Goal: Information Seeking & Learning: Learn about a topic

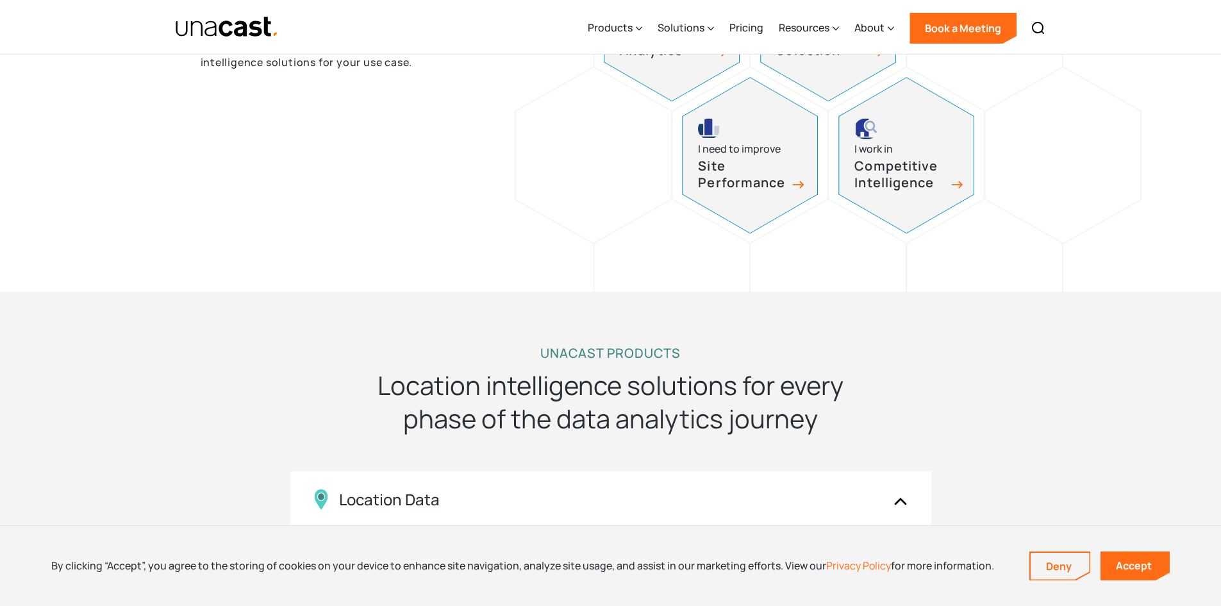
click at [944, 172] on h3 "Competitive Intelligence" at bounding box center [899, 175] width 90 height 34
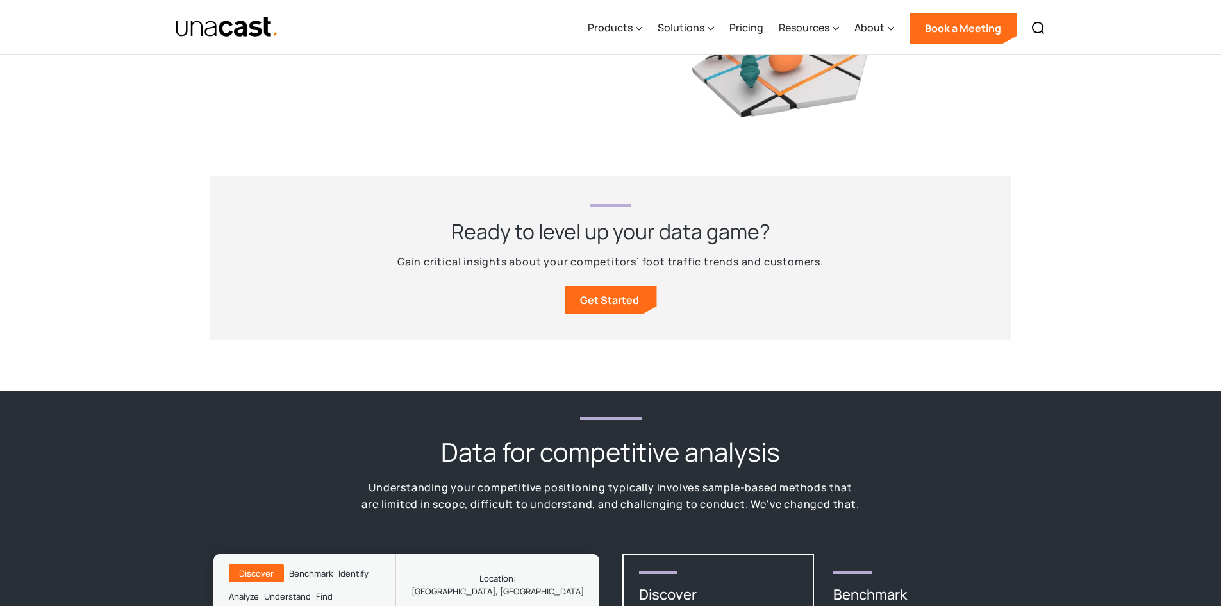
scroll to position [1538, 0]
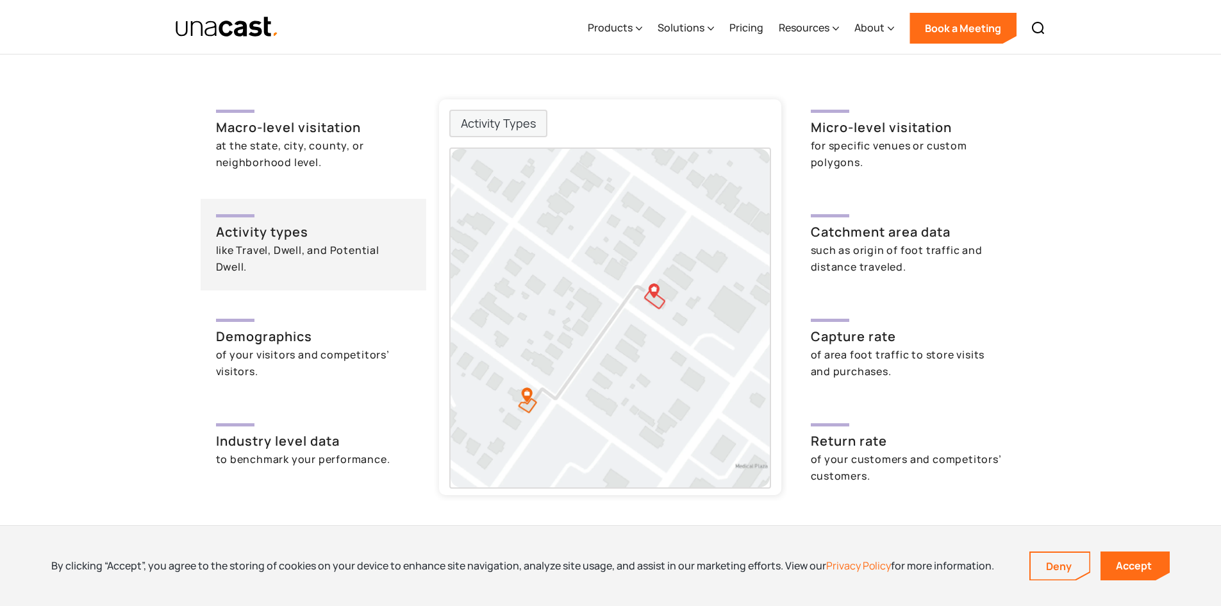
scroll to position [3029, 0]
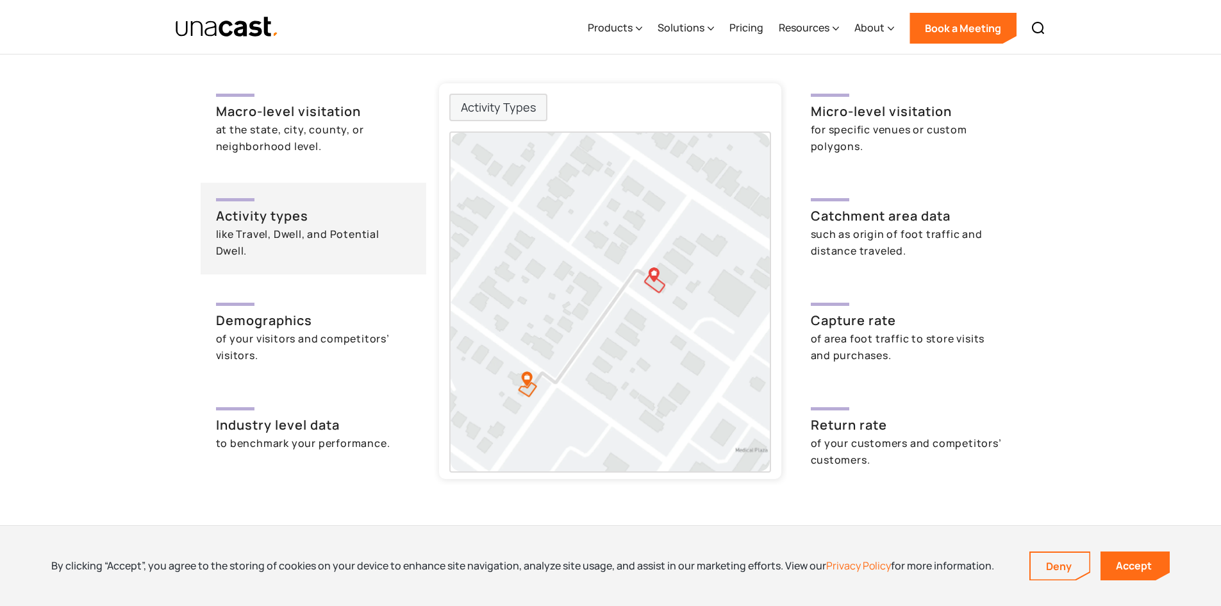
click at [680, 251] on img at bounding box center [610, 302] width 319 height 338
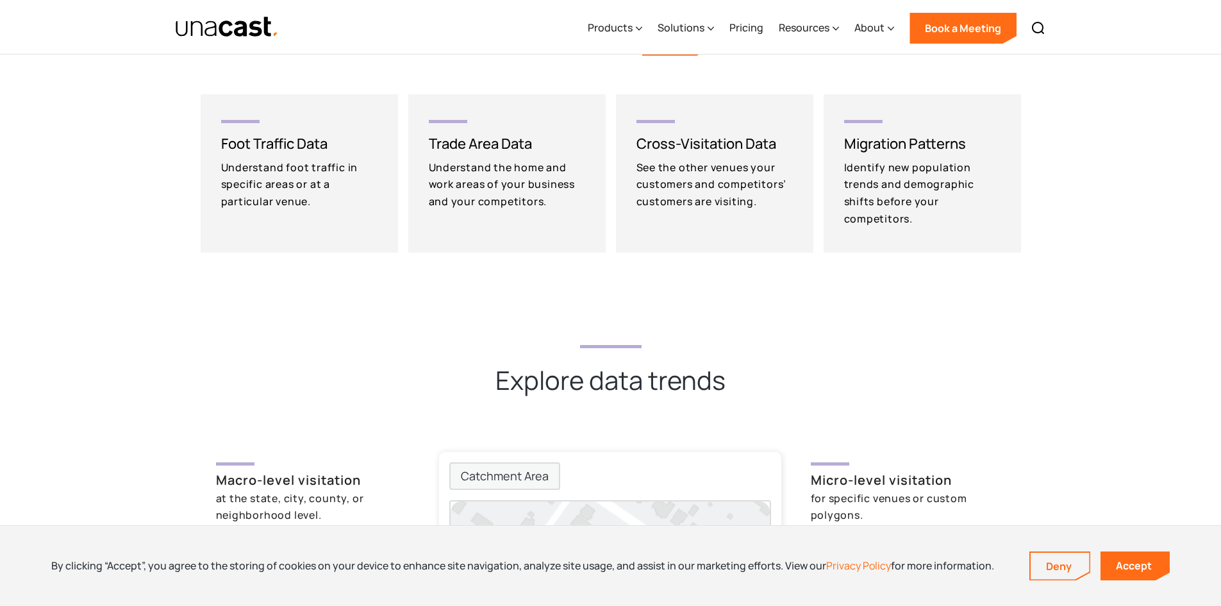
scroll to position [2644, 0]
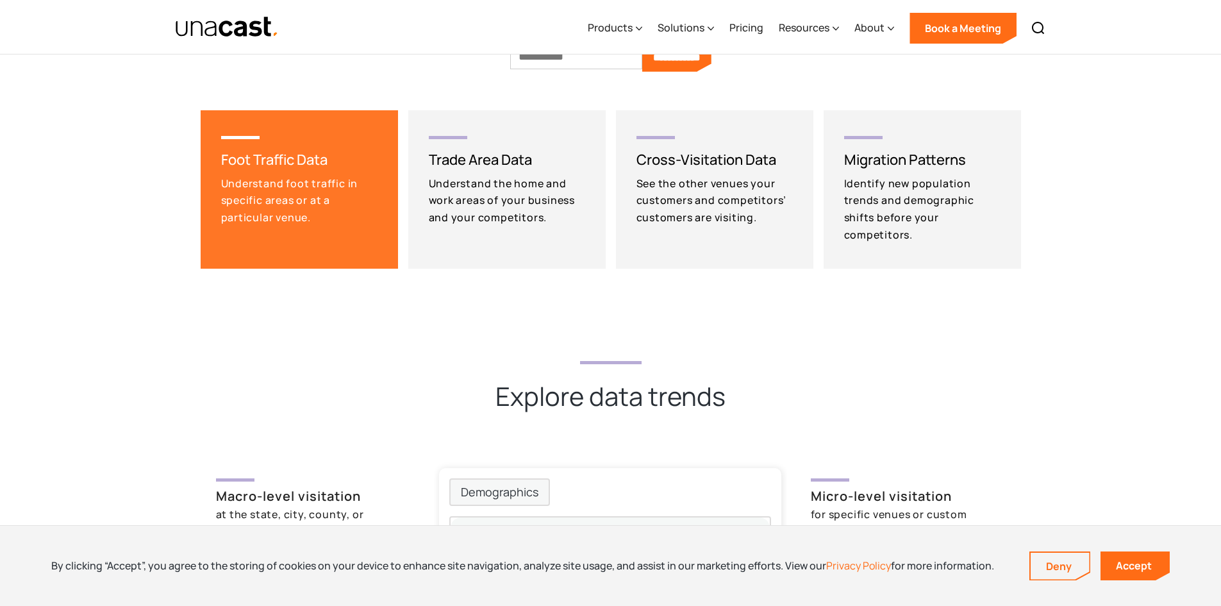
click at [294, 193] on div "Understand foot traffic in specific areas or at a particular venue." at bounding box center [302, 200] width 162 height 51
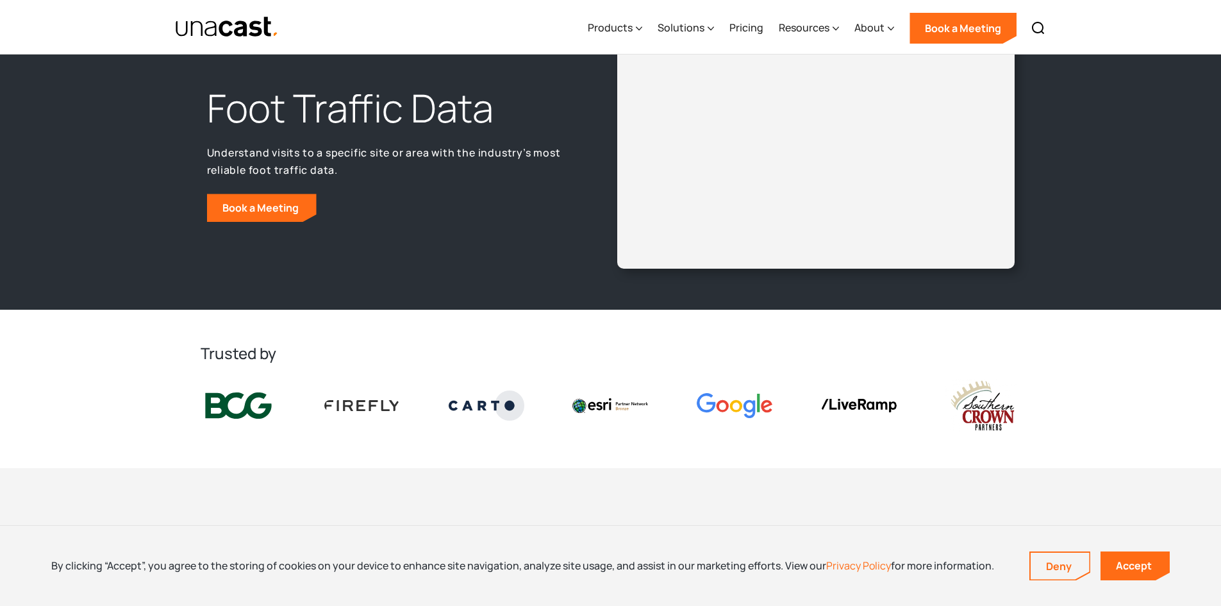
scroll to position [112, 0]
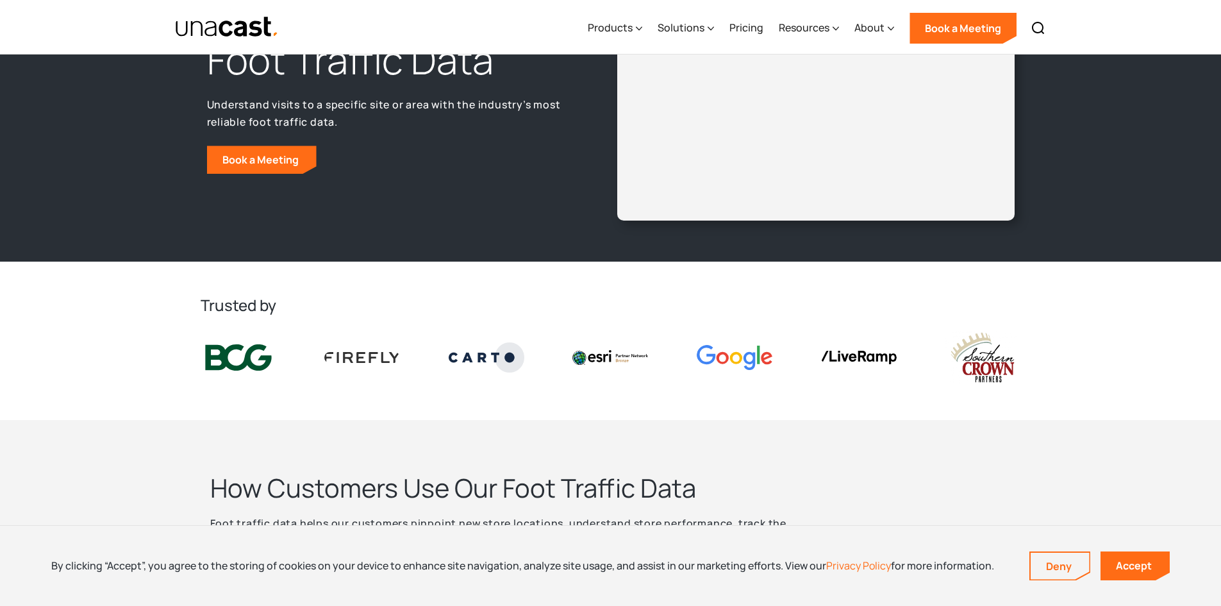
click at [622, 347] on div at bounding box center [610, 357] width 96 height 35
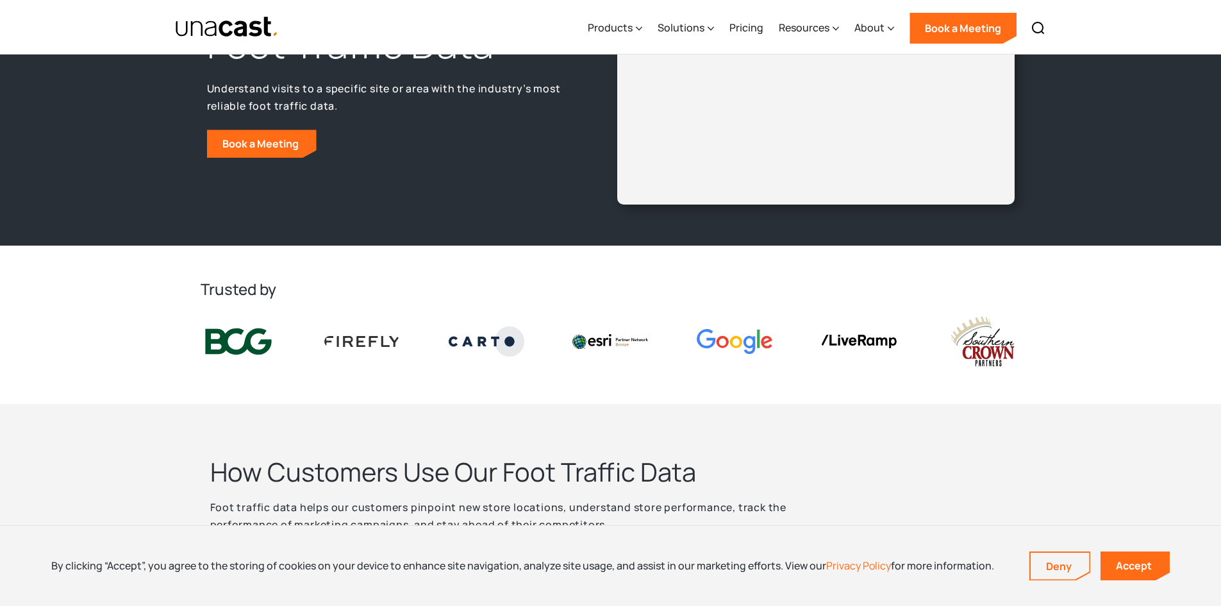
click at [613, 338] on img at bounding box center [610, 341] width 76 height 14
click at [749, 342] on img at bounding box center [735, 341] width 76 height 25
click at [900, 346] on div at bounding box center [859, 341] width 96 height 34
click at [1013, 342] on img at bounding box center [983, 341] width 76 height 53
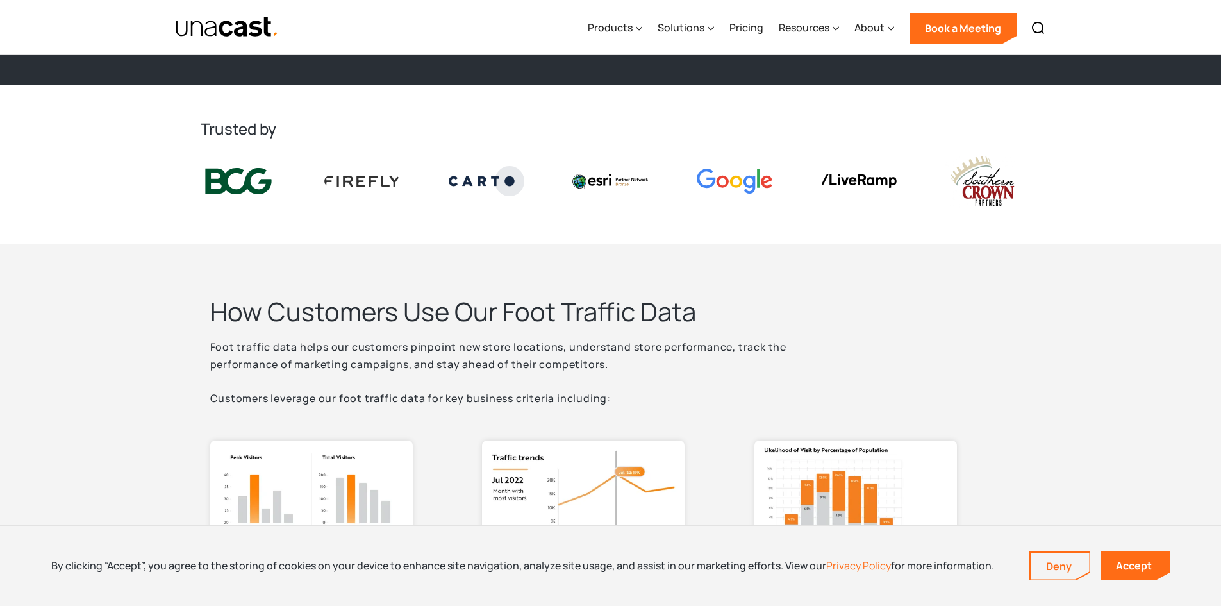
scroll to position [497, 0]
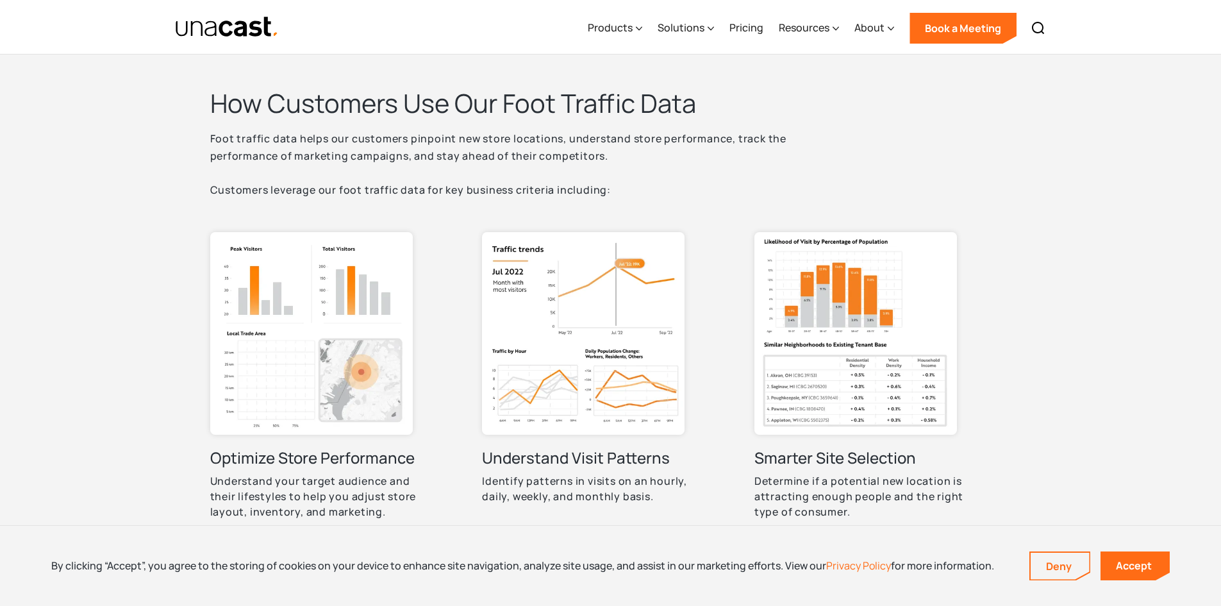
click at [398, 338] on img at bounding box center [311, 333] width 203 height 203
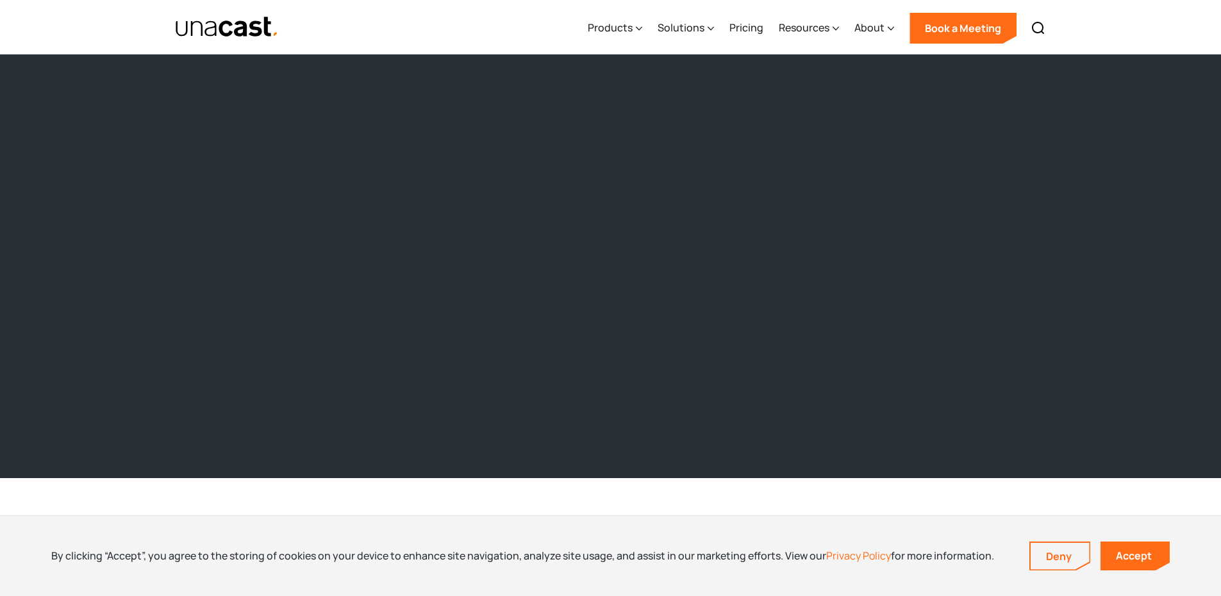
scroll to position [1186, 0]
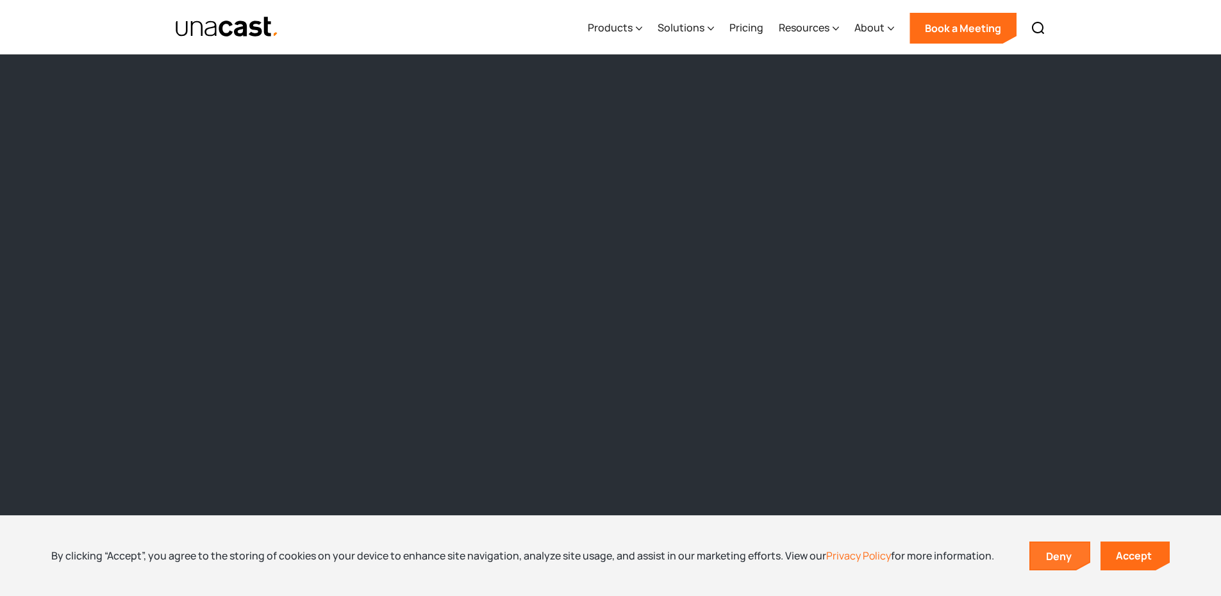
click at [1078, 560] on link "Deny" at bounding box center [1060, 556] width 59 height 27
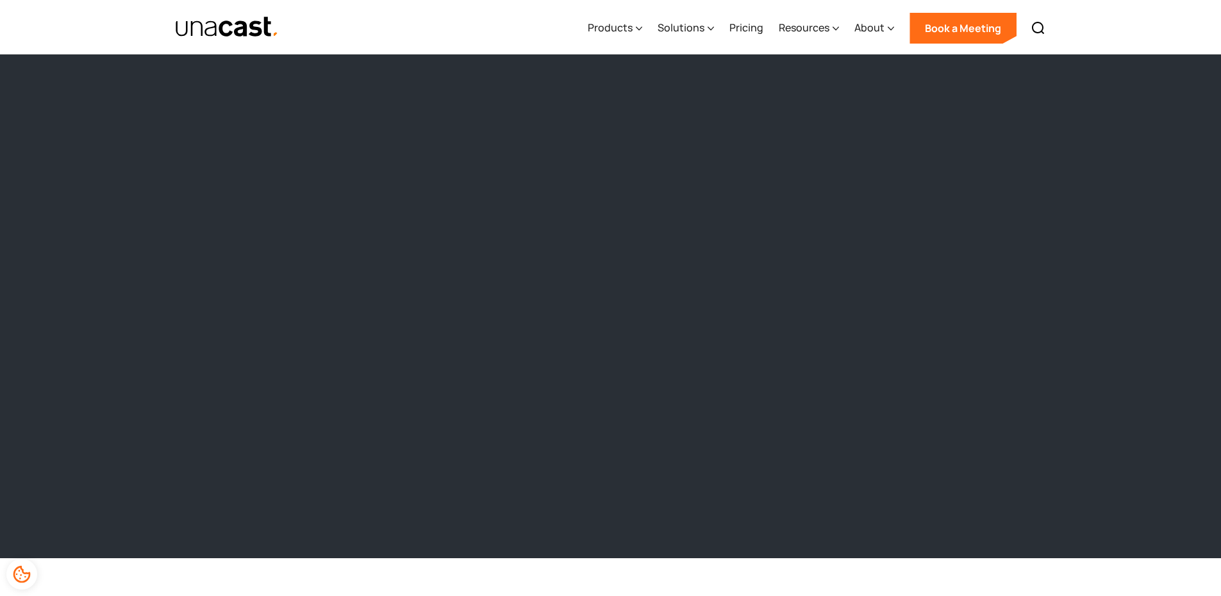
click at [1097, 491] on div "What three trillion data points can tell us about [DEMOGRAPHIC_DATA]' behavior …" at bounding box center [610, 256] width 1221 height 606
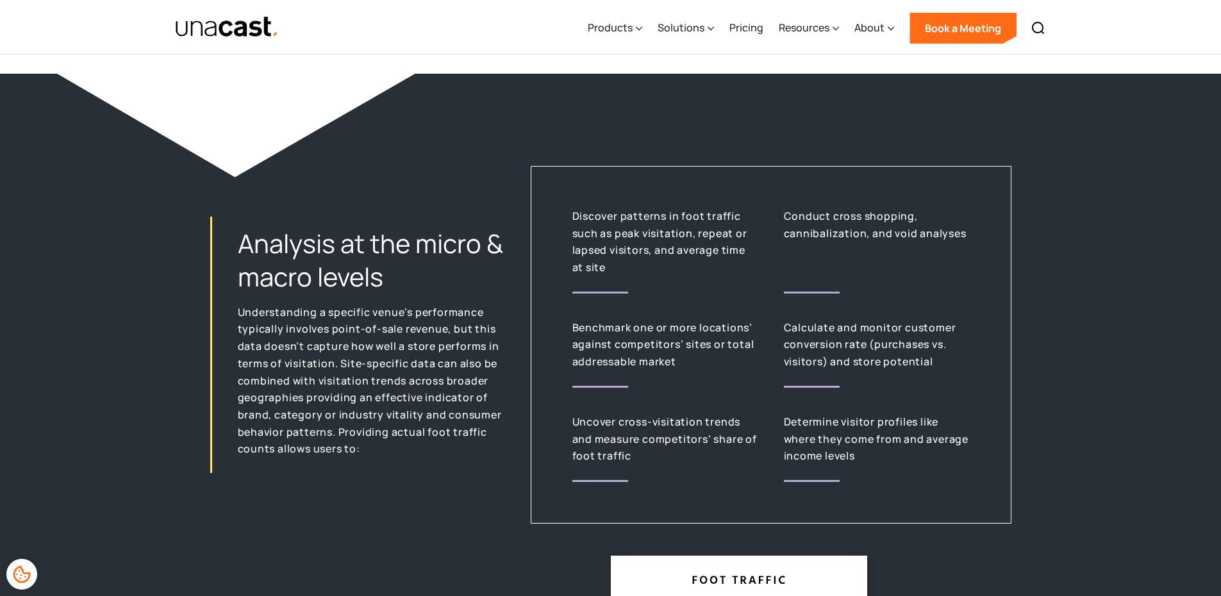
scroll to position [2163, 10]
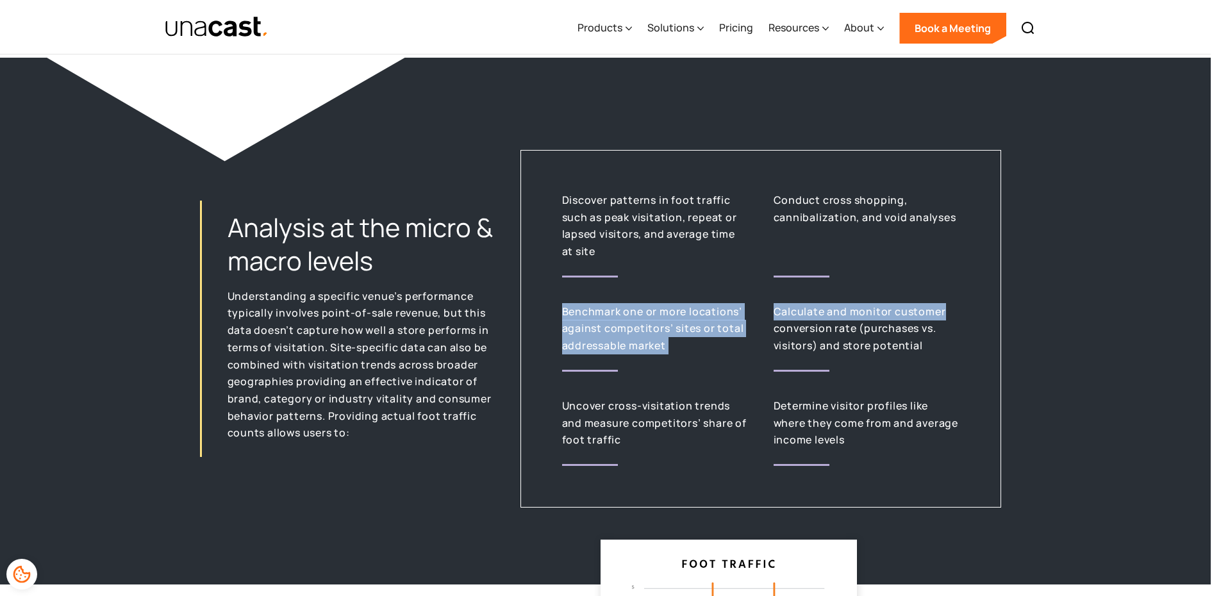
drag, startPoint x: 1220, startPoint y: 267, endPoint x: 1230, endPoint y: 317, distance: 50.9
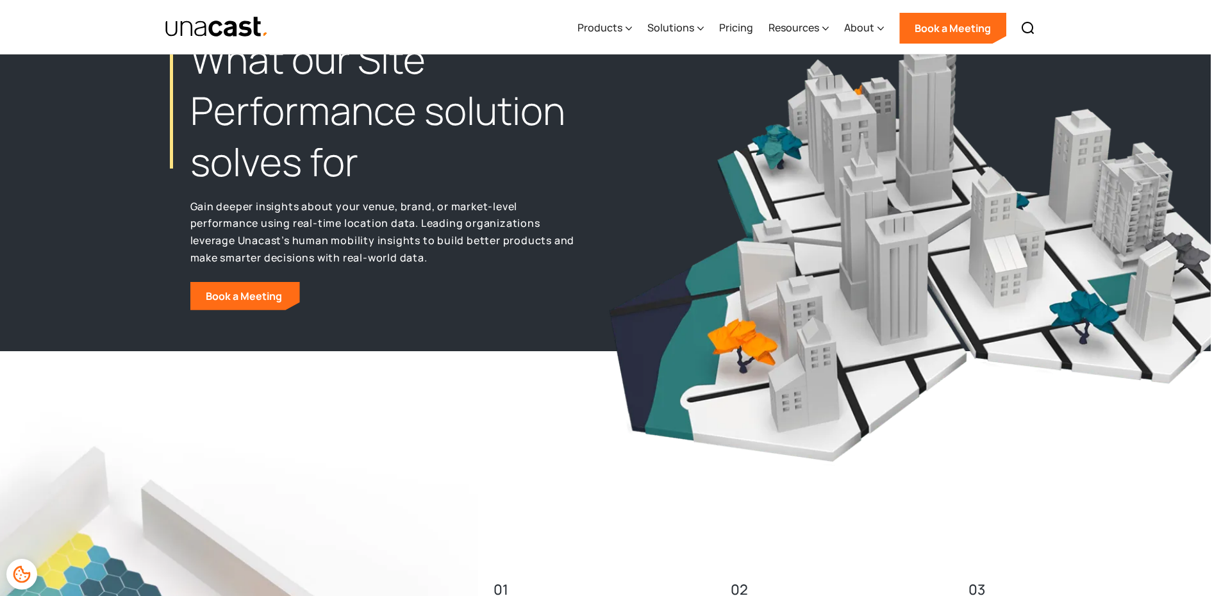
scroll to position [0, 10]
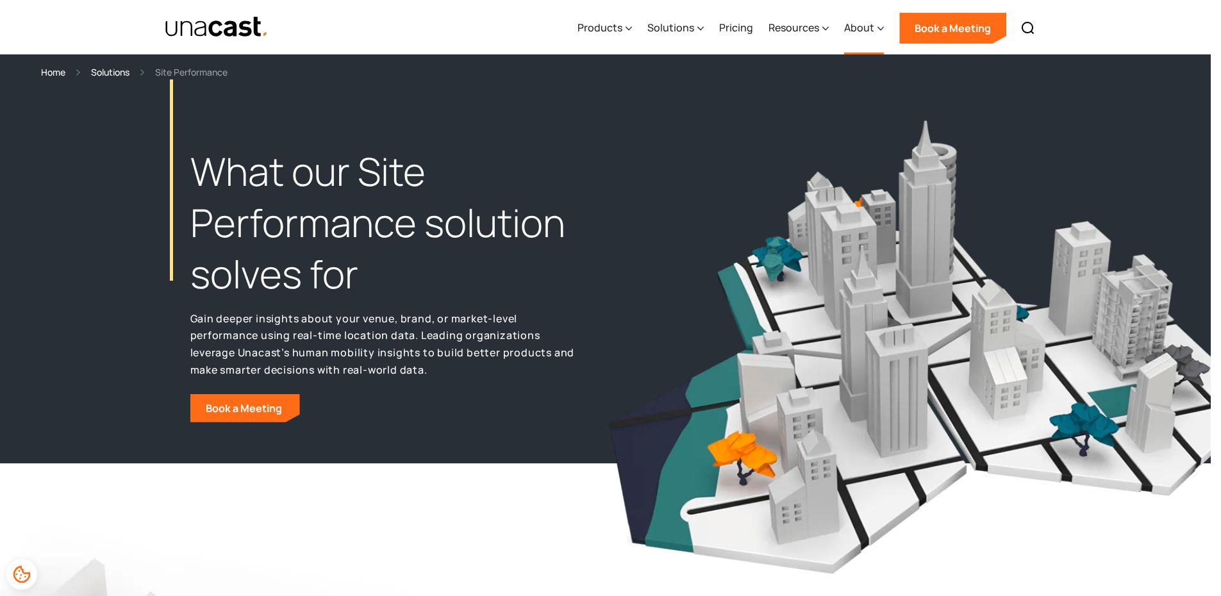
click at [879, 30] on icon at bounding box center [880, 28] width 6 height 13
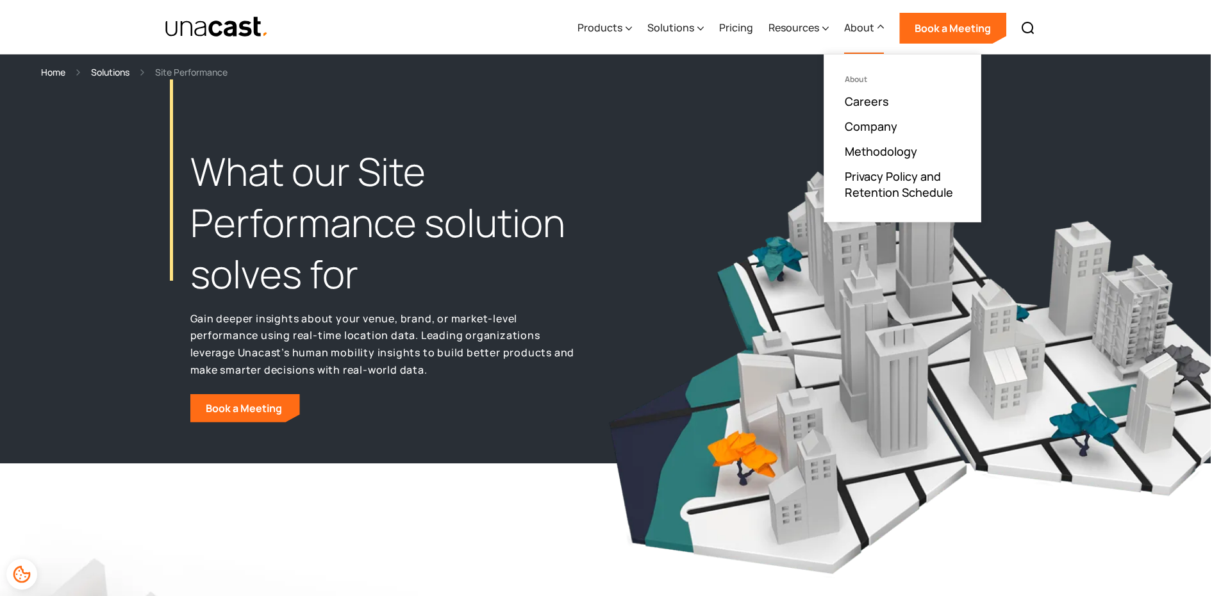
click at [879, 30] on icon at bounding box center [880, 26] width 6 height 13
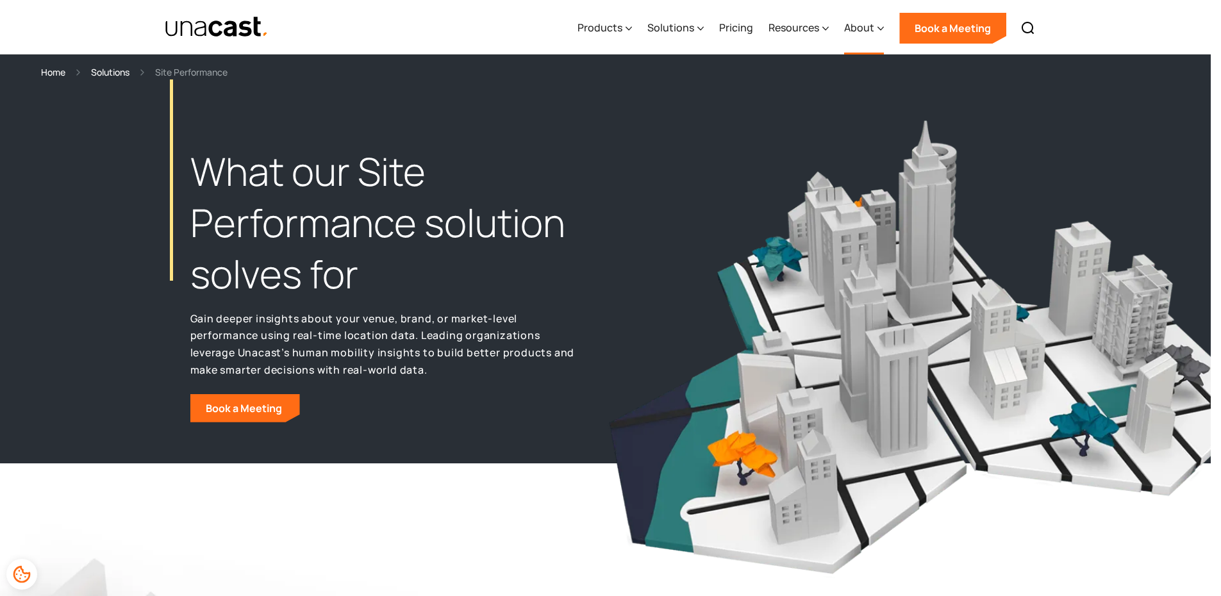
click at [879, 30] on icon at bounding box center [880, 28] width 6 height 13
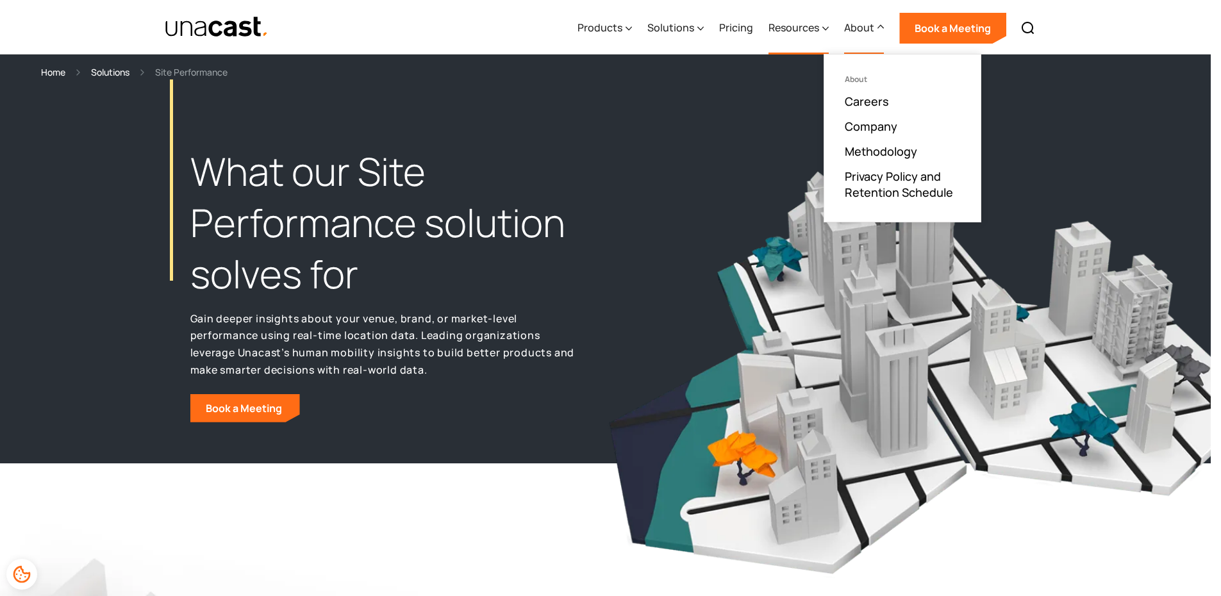
click at [809, 36] on div "Resources" at bounding box center [799, 28] width 60 height 53
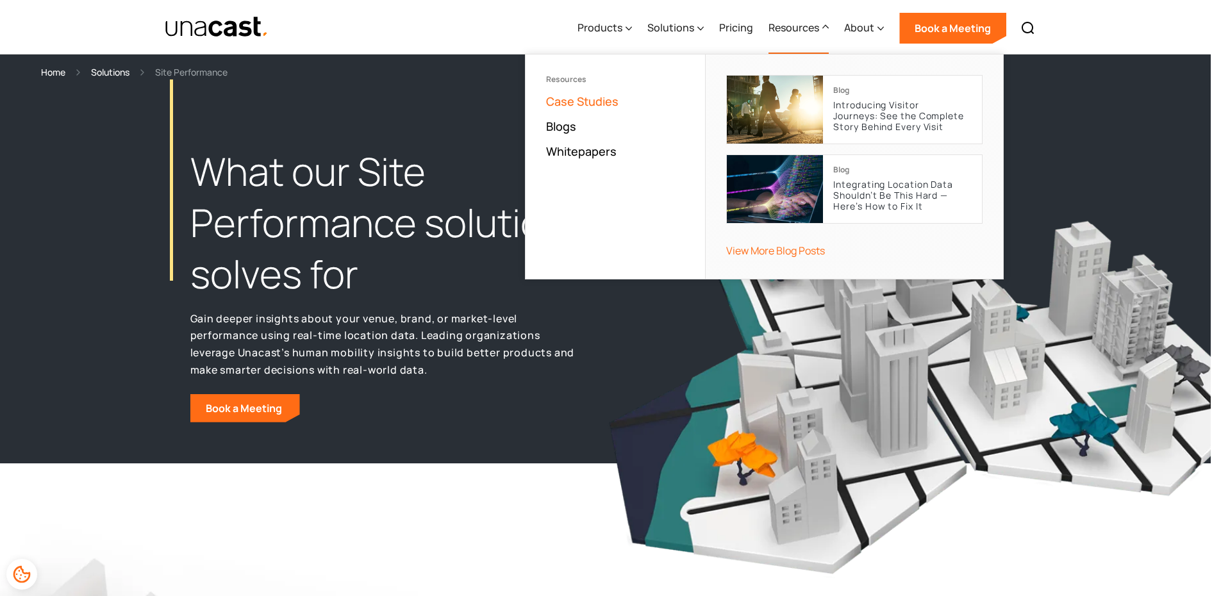
click at [614, 103] on link "Case Studies" at bounding box center [582, 101] width 72 height 15
